Goal: Find specific page/section: Find specific page/section

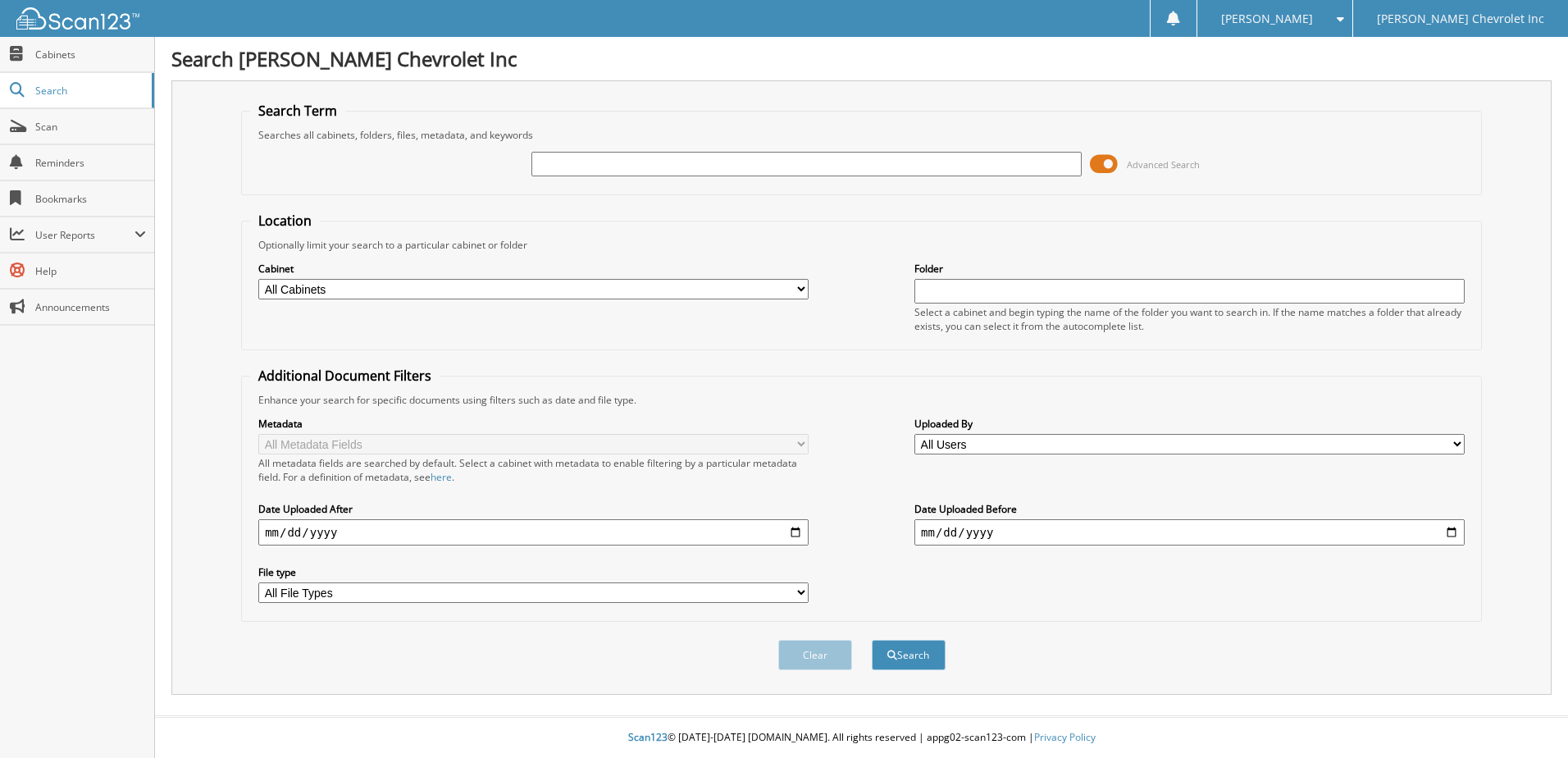
click at [805, 287] on select "All Cabinets 2017 MISCELLANEOUS 2018 MISCELLANEOUS 2019 MISCELLANEOUS ACCOUNTS …" at bounding box center [533, 289] width 550 height 21
select select "21496"
click at [258, 279] on select "All Cabinets 2017 MISCELLANEOUS 2018 MISCELLANEOUS 2019 MISCELLANEOUS ACCOUNTS …" at bounding box center [533, 289] width 550 height 21
drag, startPoint x: 672, startPoint y: 162, endPoint x: 683, endPoint y: 179, distance: 20.2
click at [680, 176] on input "text" at bounding box center [806, 163] width 550 height 24
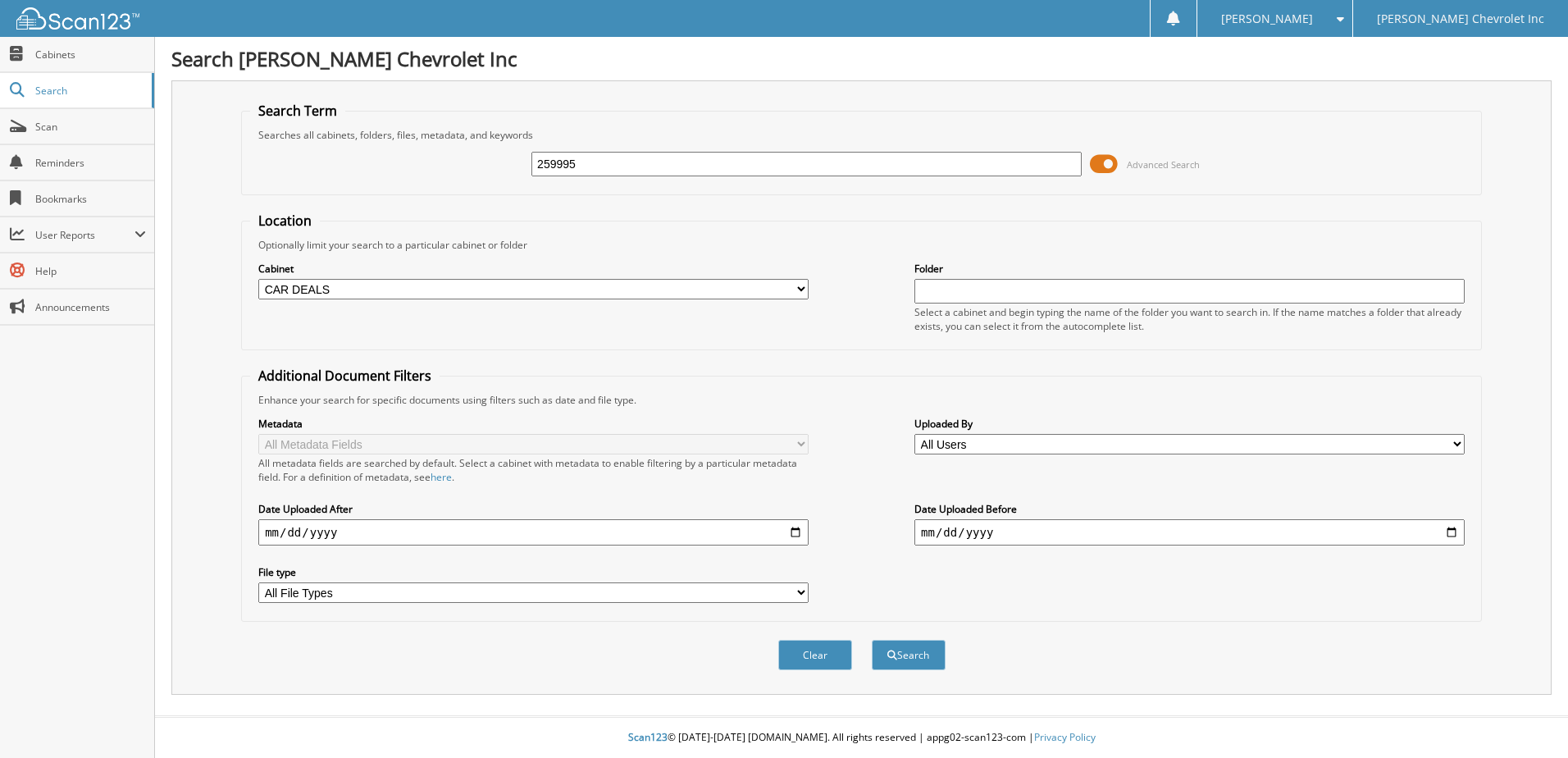
type input "259995"
click at [872, 640] on button "Search" at bounding box center [908, 655] width 73 height 30
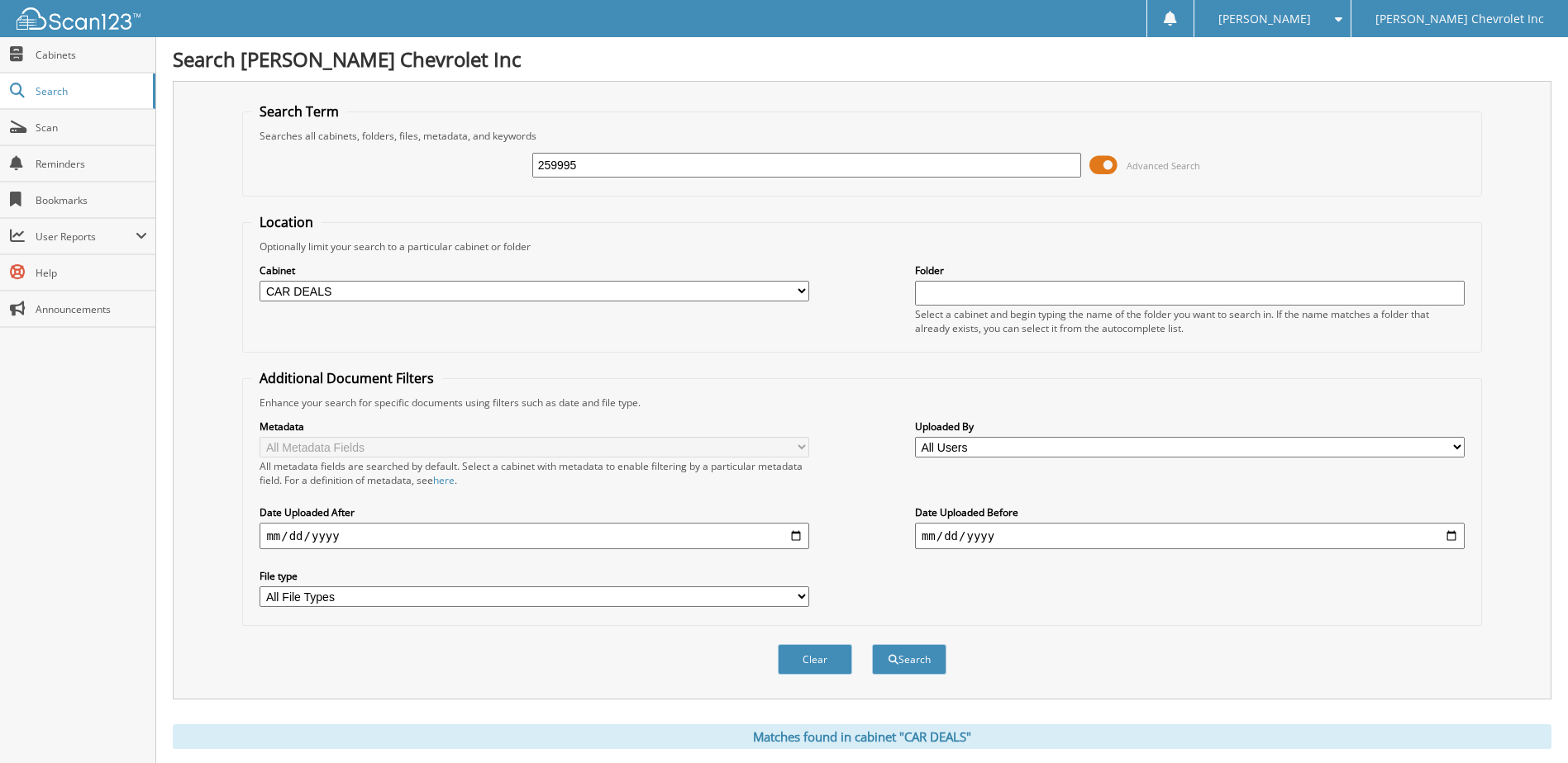
drag, startPoint x: 607, startPoint y: 160, endPoint x: 511, endPoint y: 172, distance: 96.7
click at [511, 172] on div "259995 Advanced Search" at bounding box center [861, 165] width 1221 height 45
type input "PRINCIPLE MERCHANTS"
click at [872, 644] on button "Search" at bounding box center [909, 659] width 74 height 30
drag, startPoint x: 1107, startPoint y: 162, endPoint x: 1098, endPoint y: 165, distance: 9.5
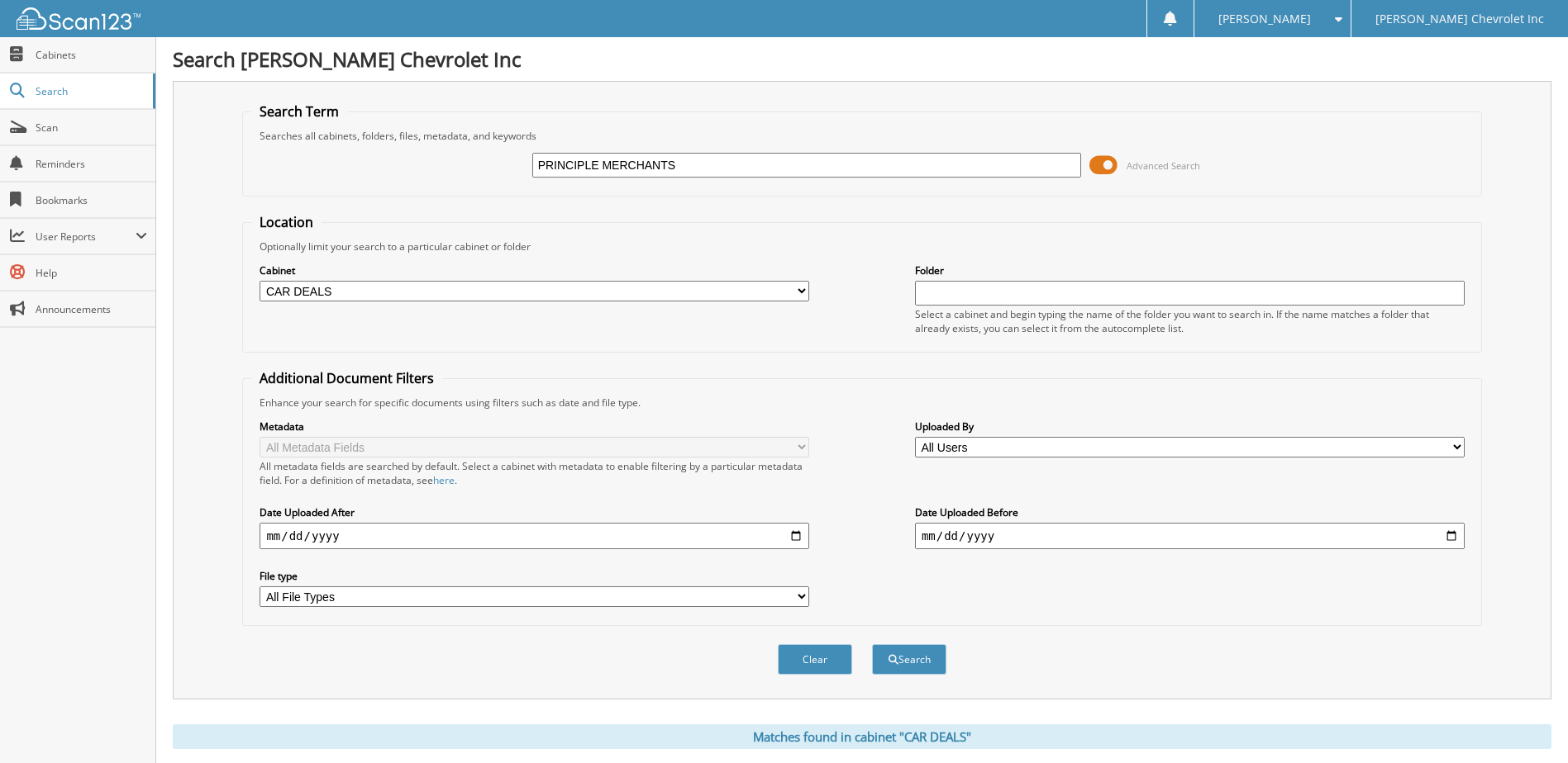
click at [1098, 165] on span at bounding box center [1103, 164] width 28 height 25
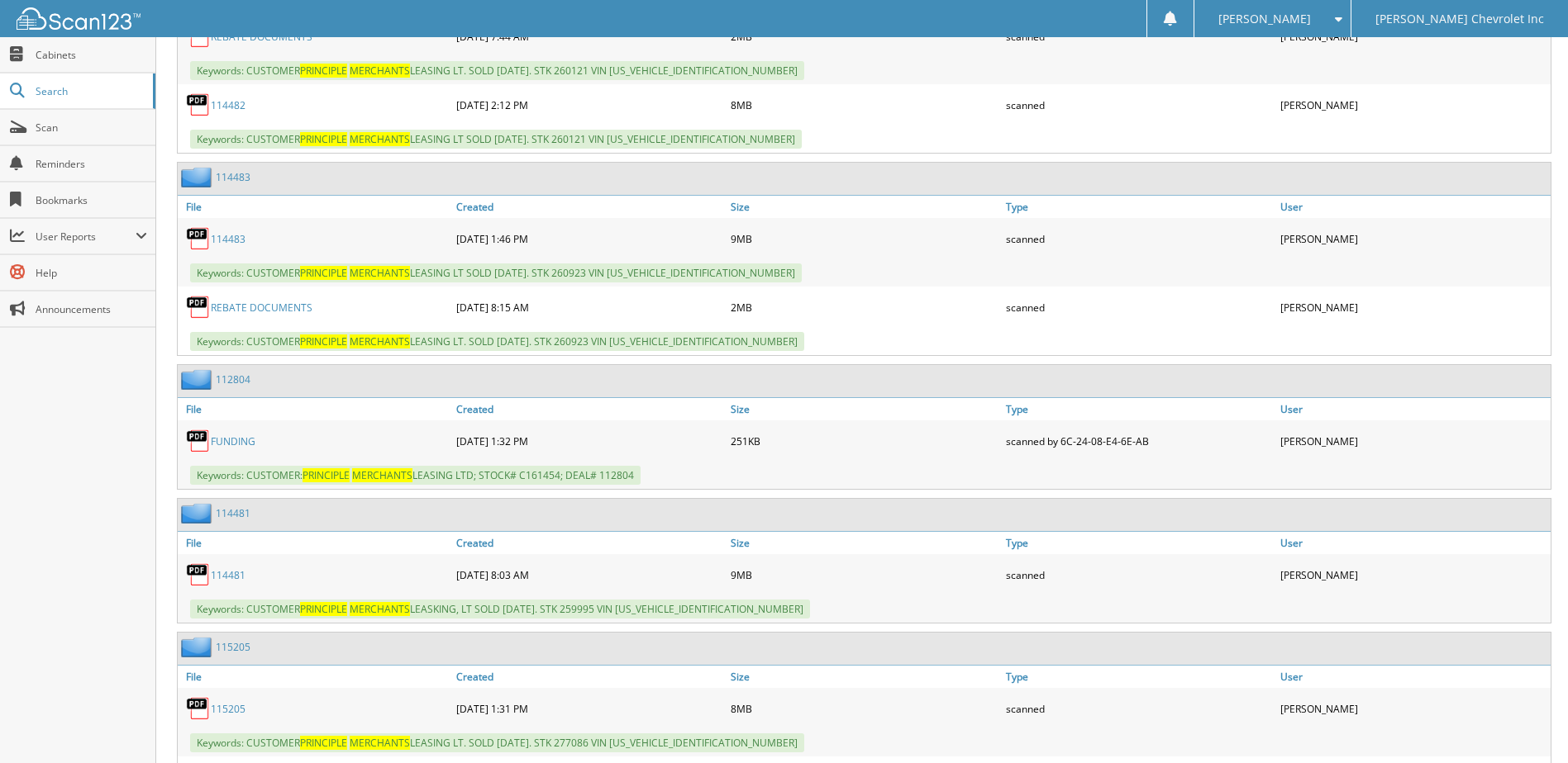
scroll to position [661, 0]
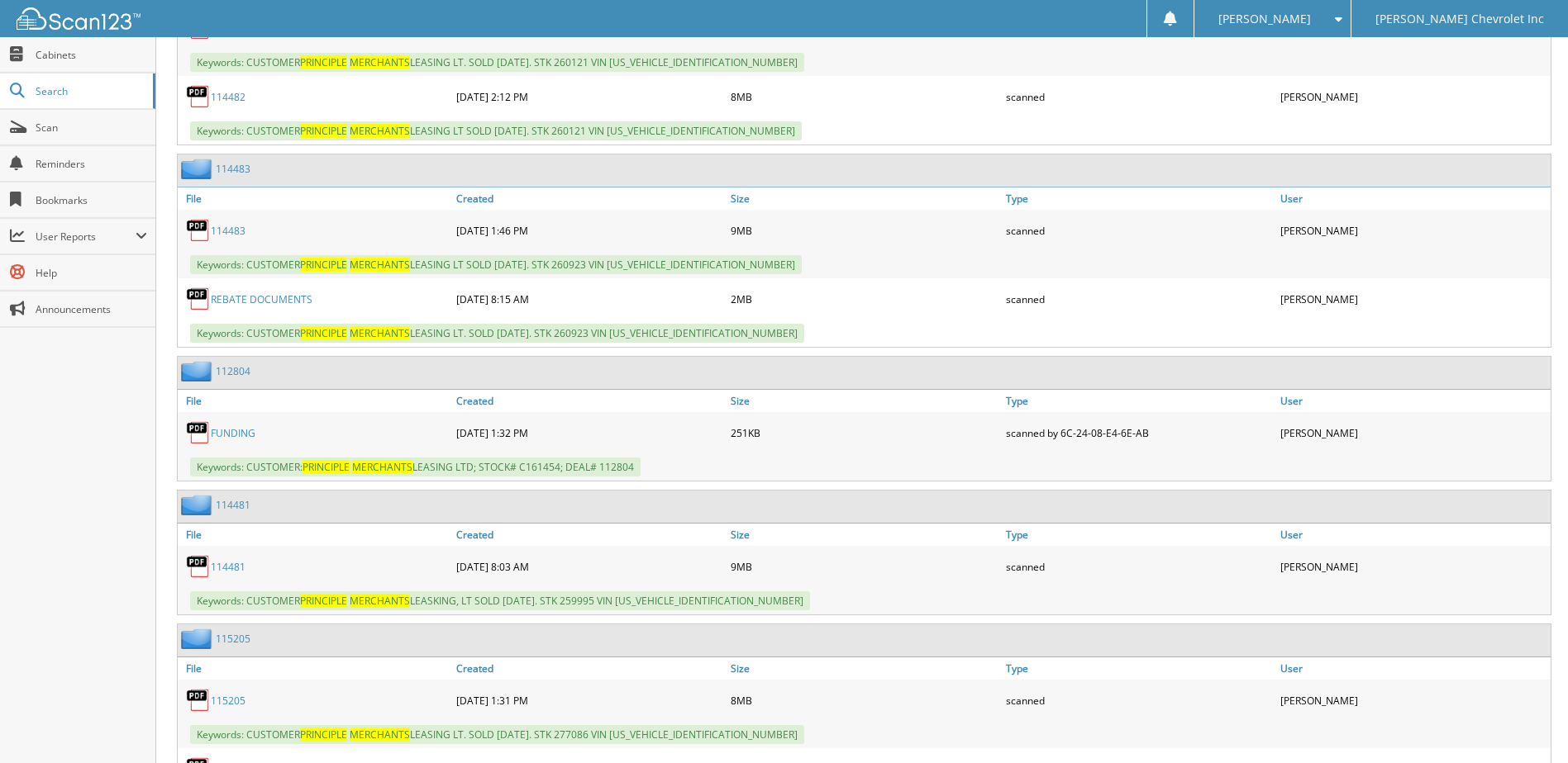
click at [233, 574] on link "114481" at bounding box center [228, 567] width 35 height 14
click at [51, 47] on span "Cabinets" at bounding box center [91, 54] width 111 height 14
